Goal: Transaction & Acquisition: Purchase product/service

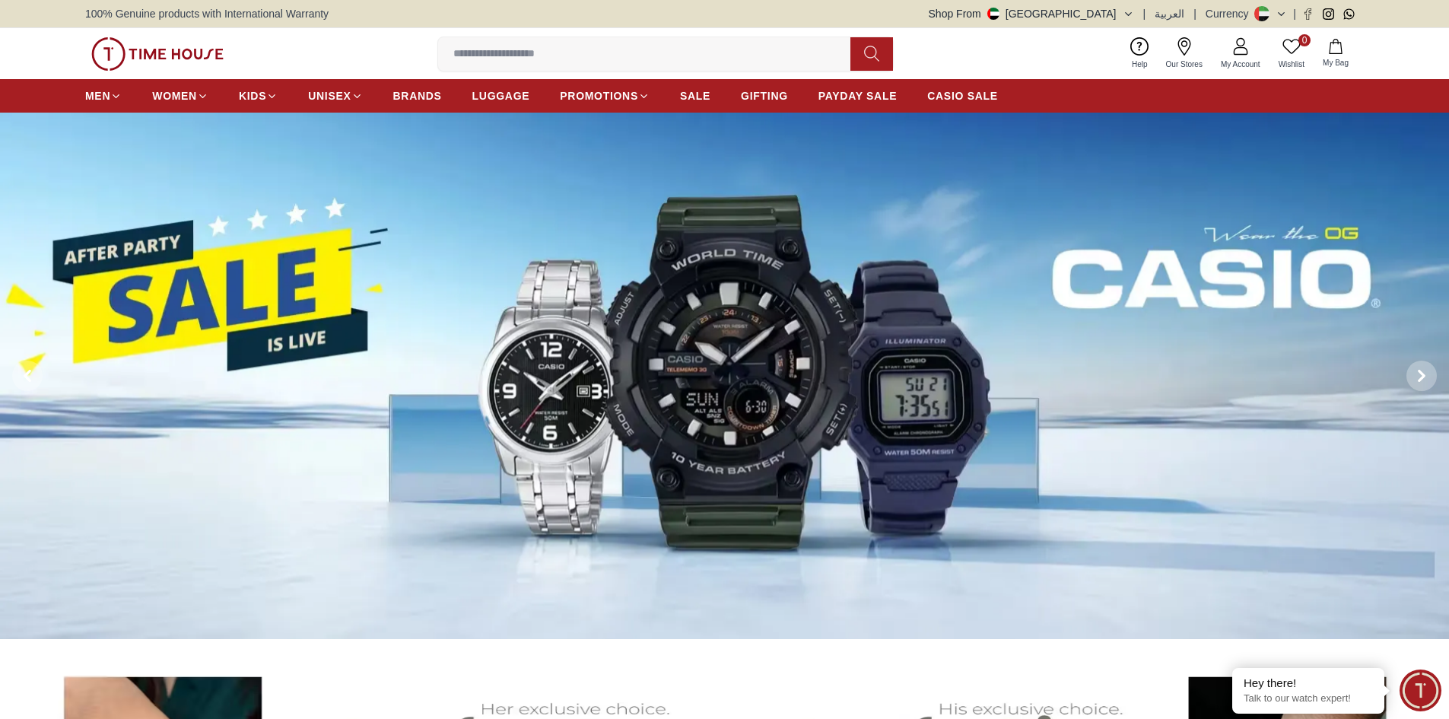
click at [477, 62] on input at bounding box center [650, 54] width 424 height 30
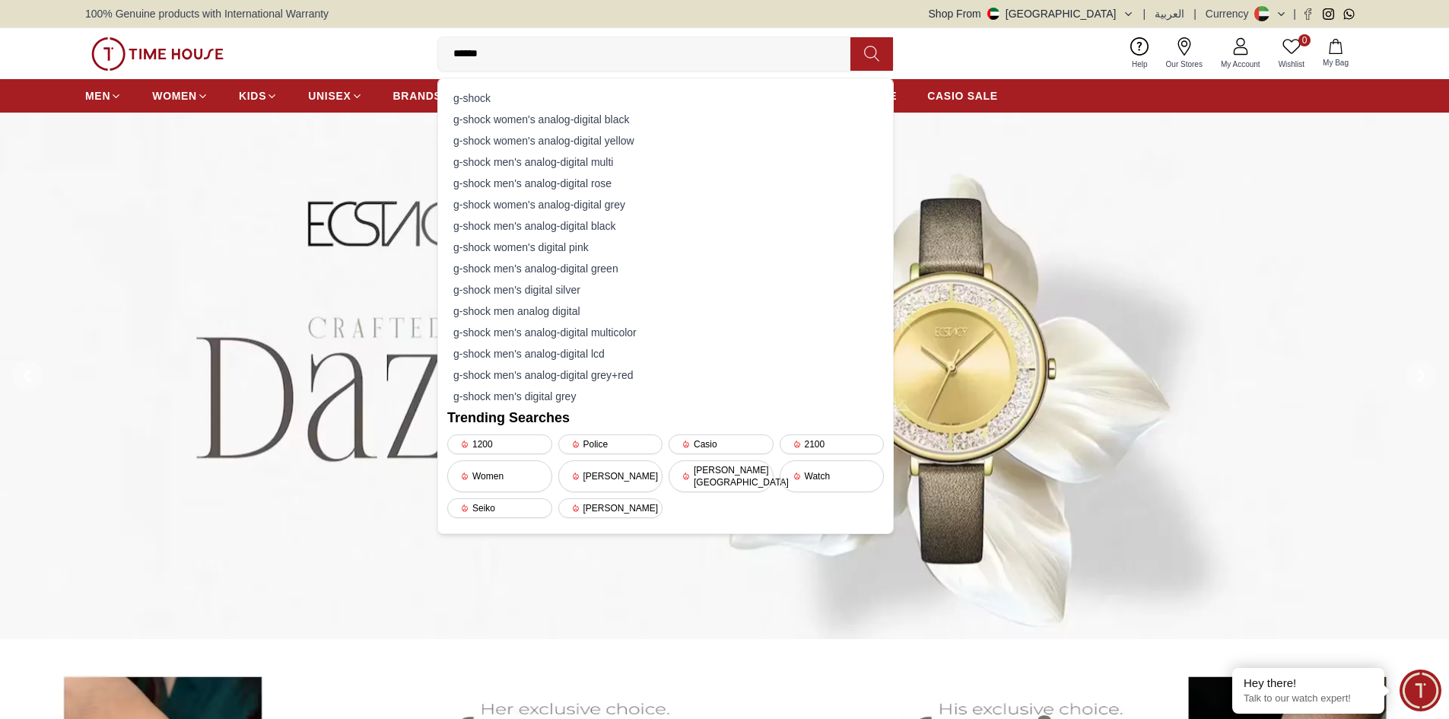
type input "*******"
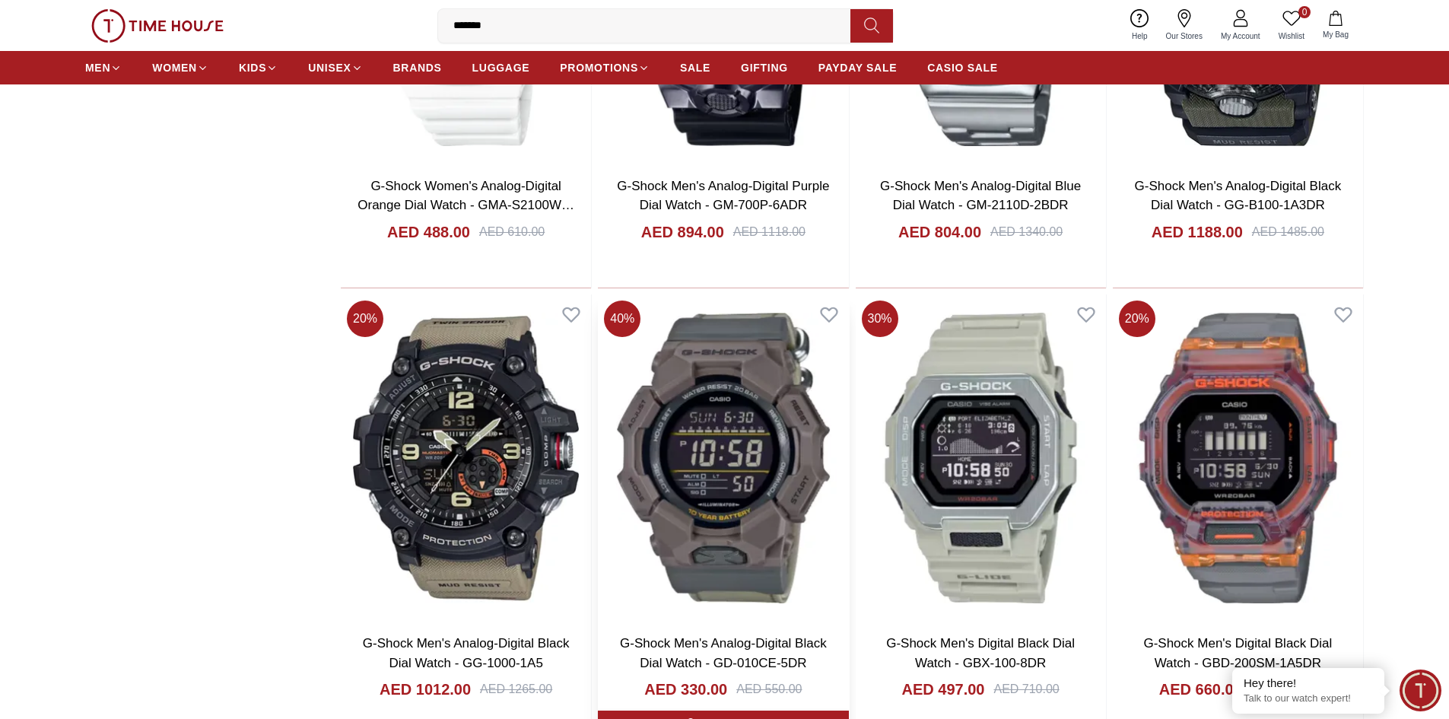
scroll to position [1902, 0]
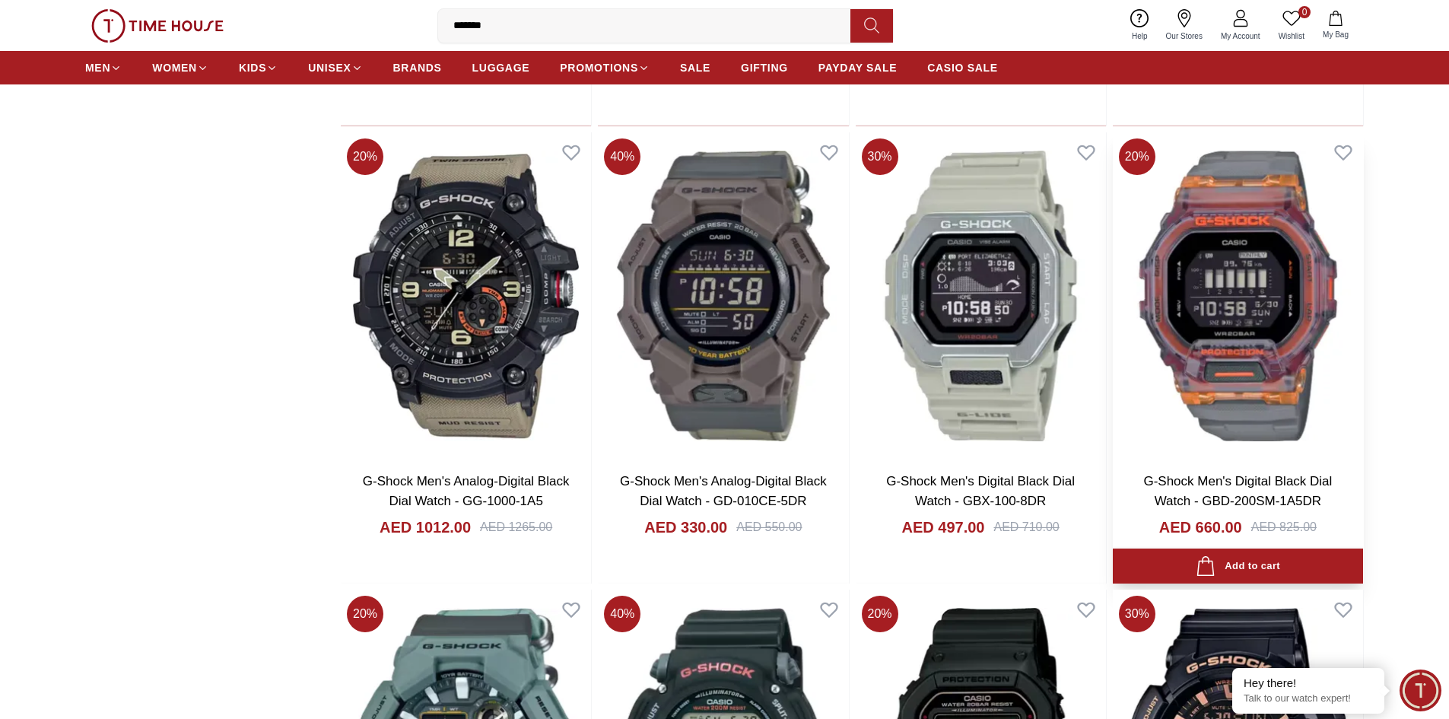
scroll to position [1902, 0]
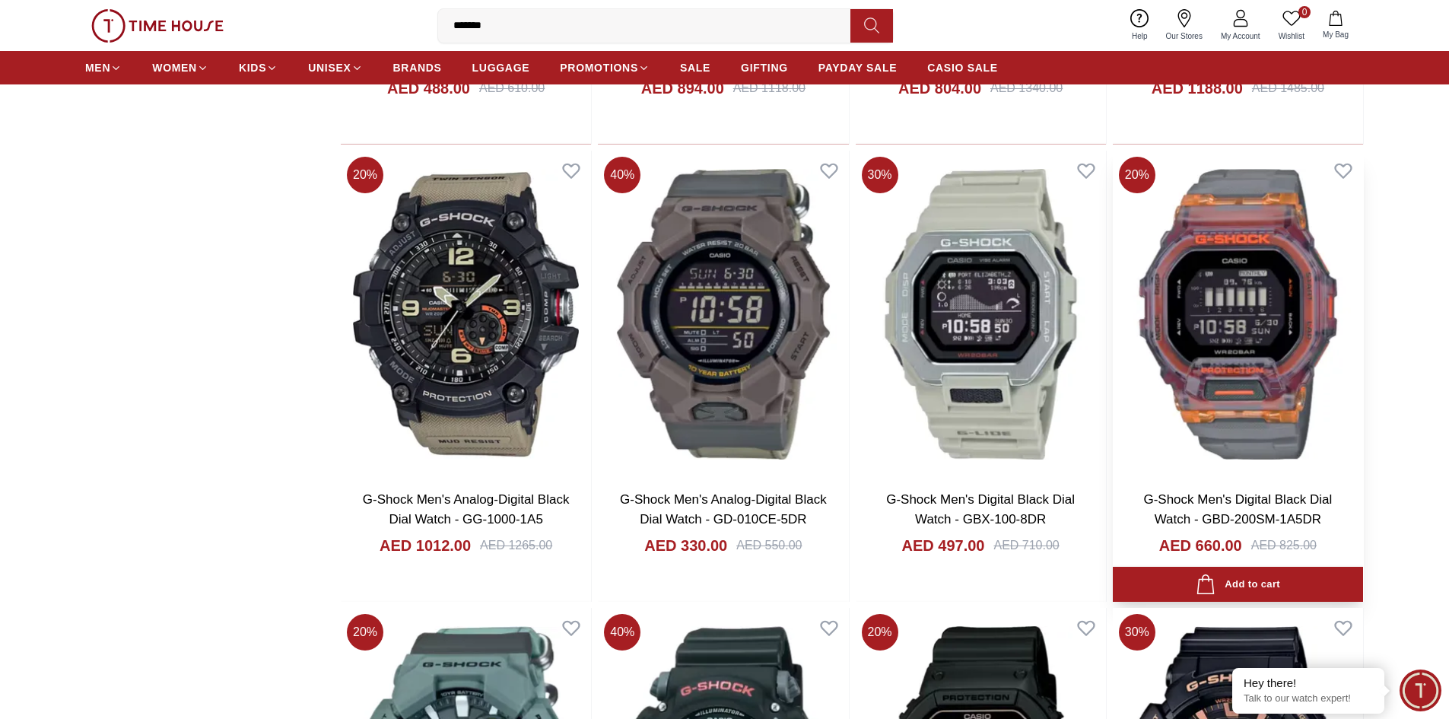
click at [1250, 304] on img at bounding box center [1238, 314] width 250 height 327
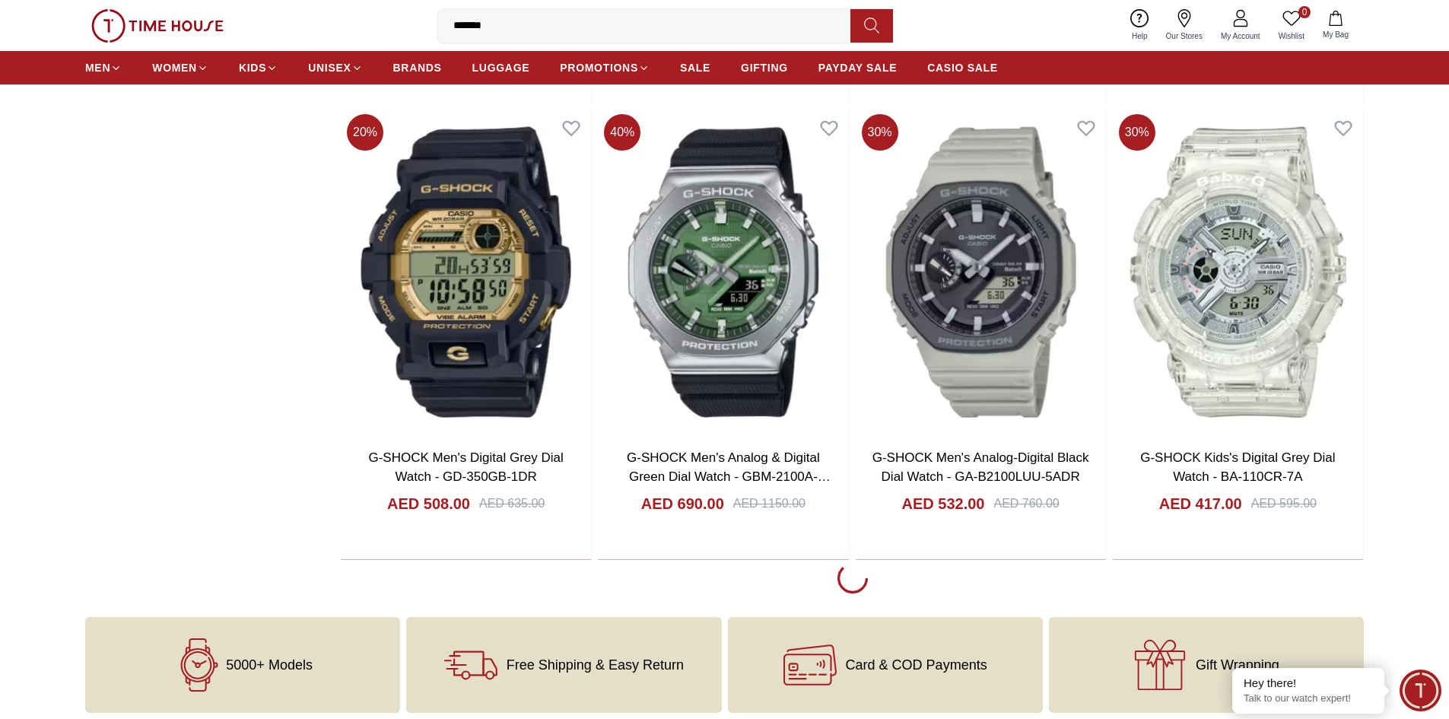
scroll to position [6581, 0]
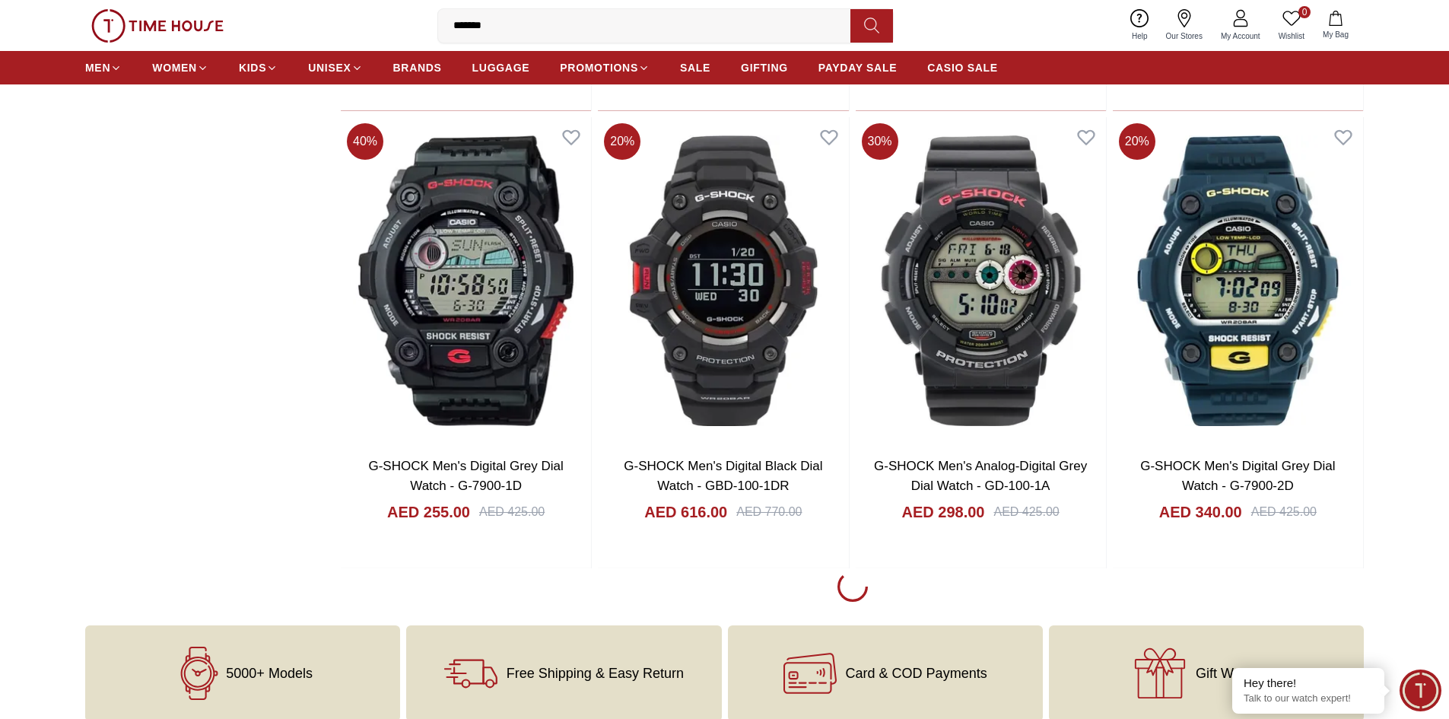
scroll to position [11069, 0]
